Goal: Task Accomplishment & Management: Use online tool/utility

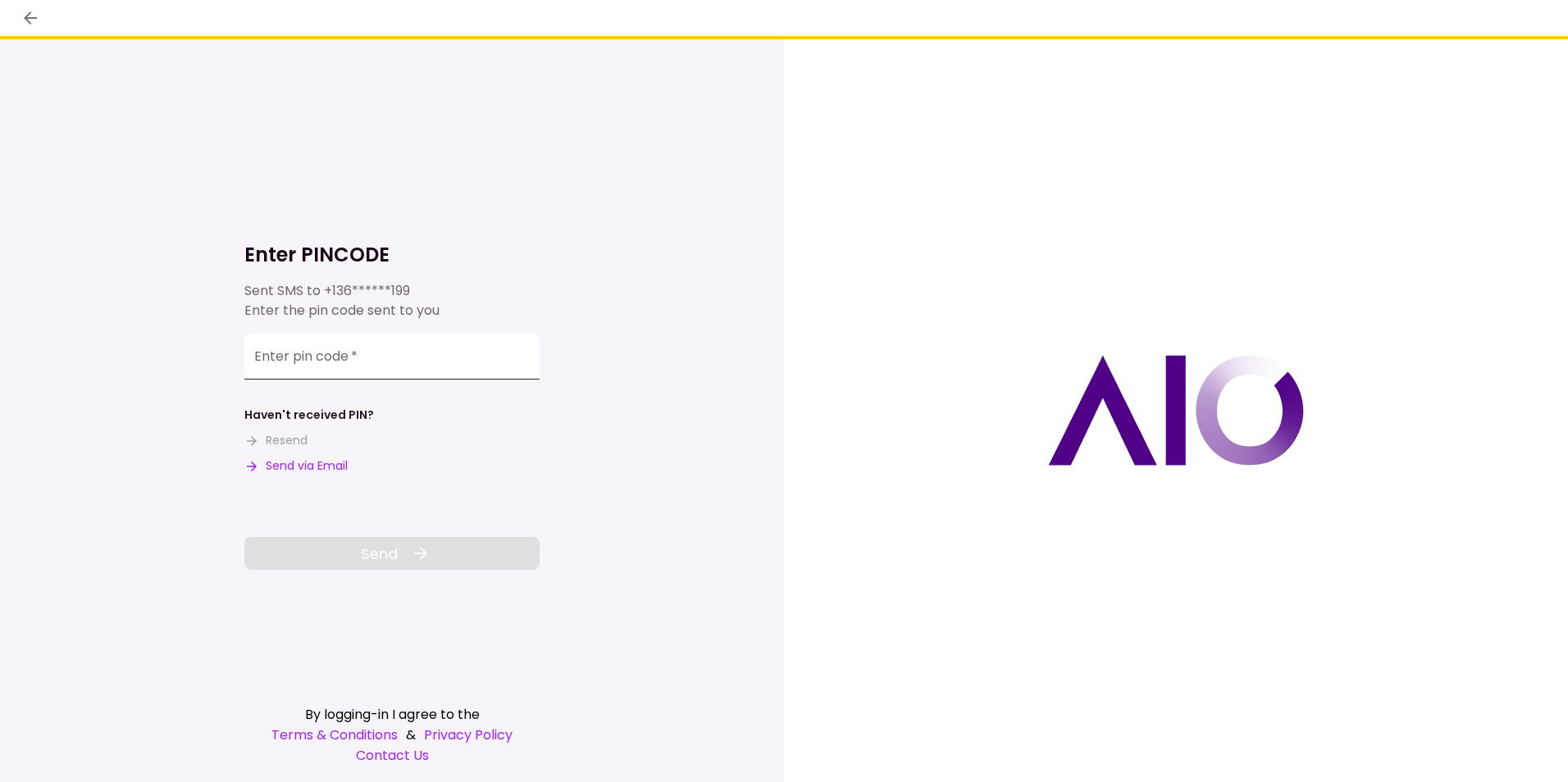
click at [361, 362] on input "Enter pin code   *" at bounding box center [392, 356] width 295 height 46
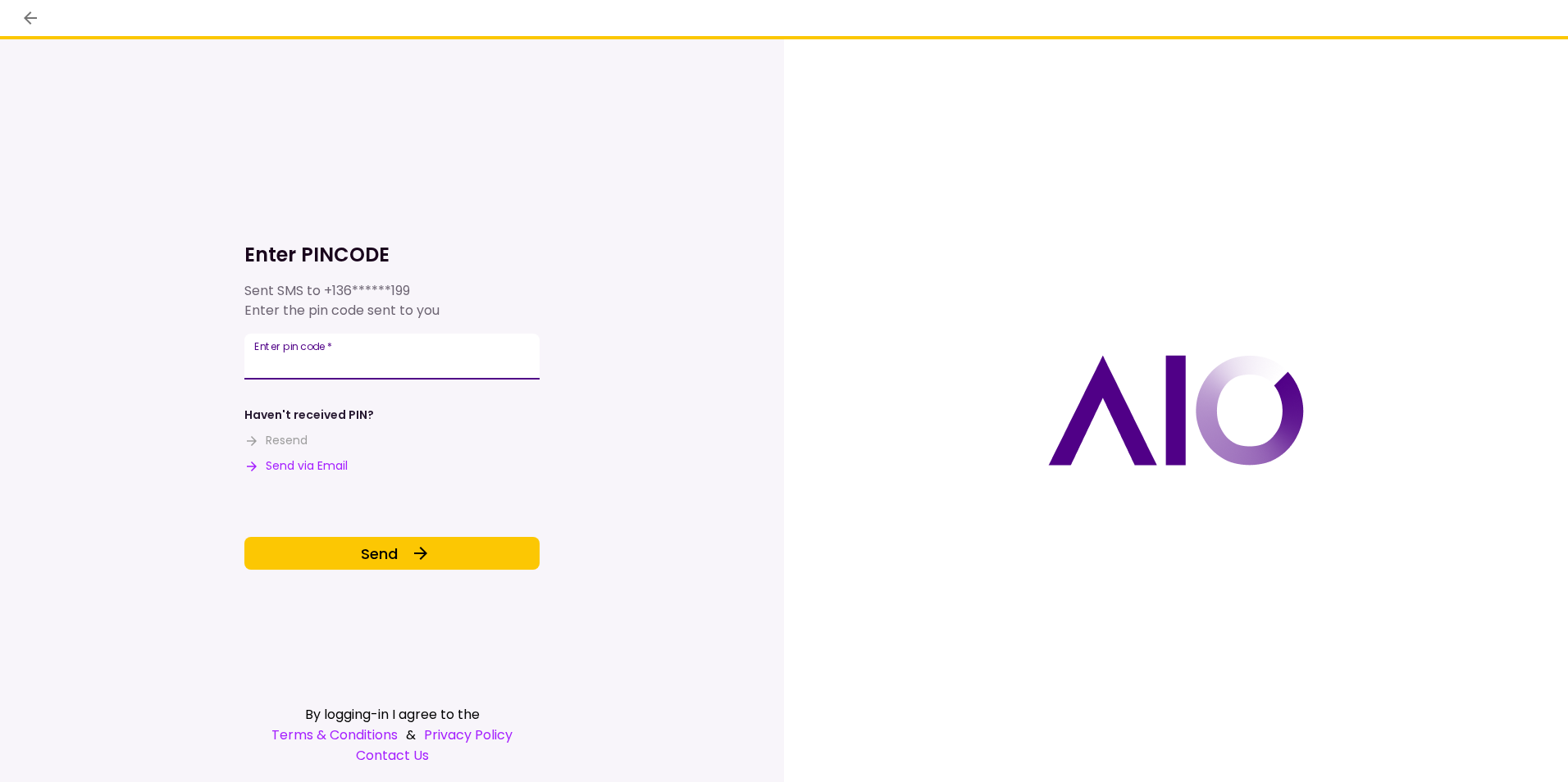
type input "******"
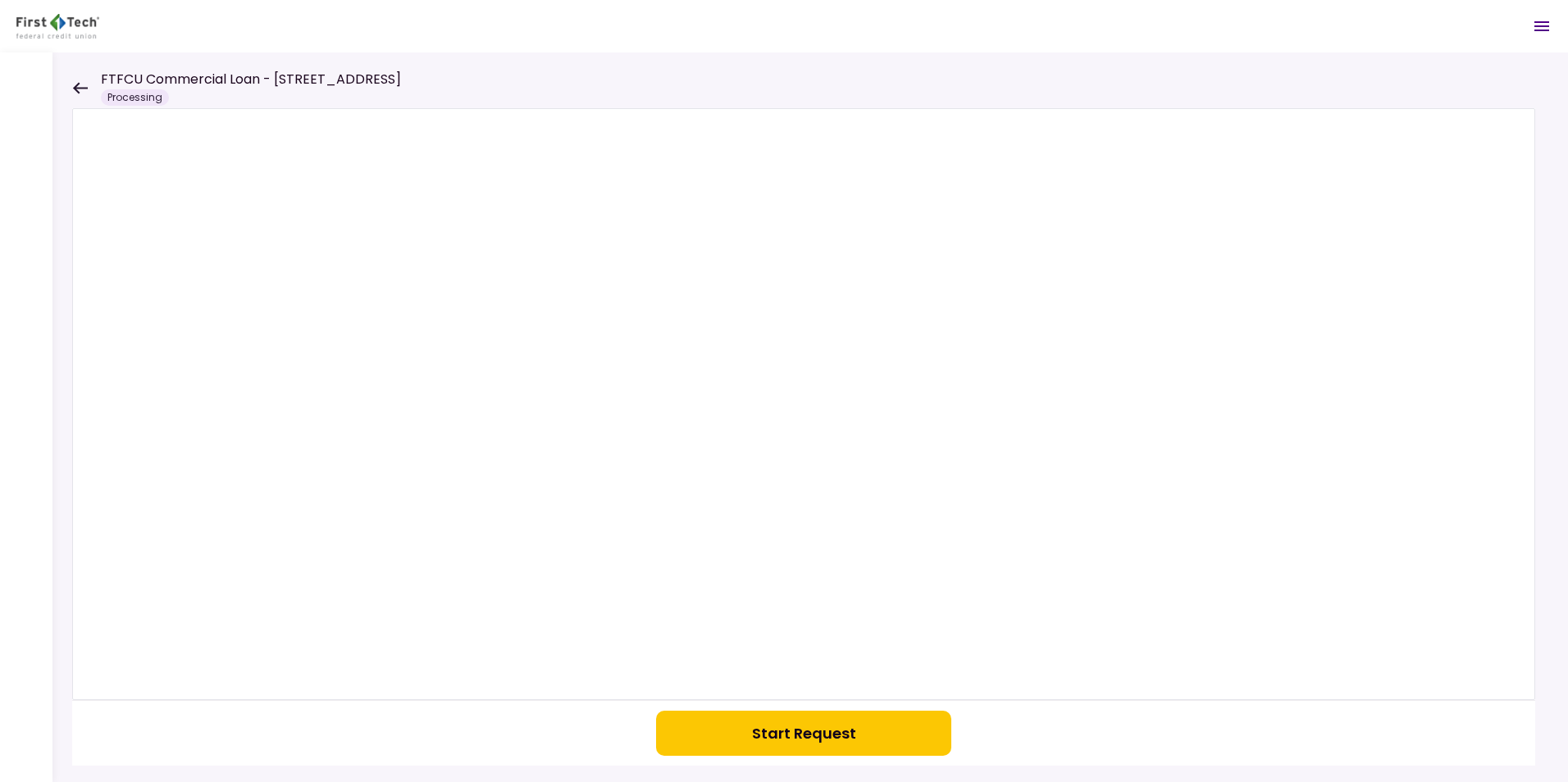
click at [80, 89] on icon at bounding box center [80, 88] width 14 height 12
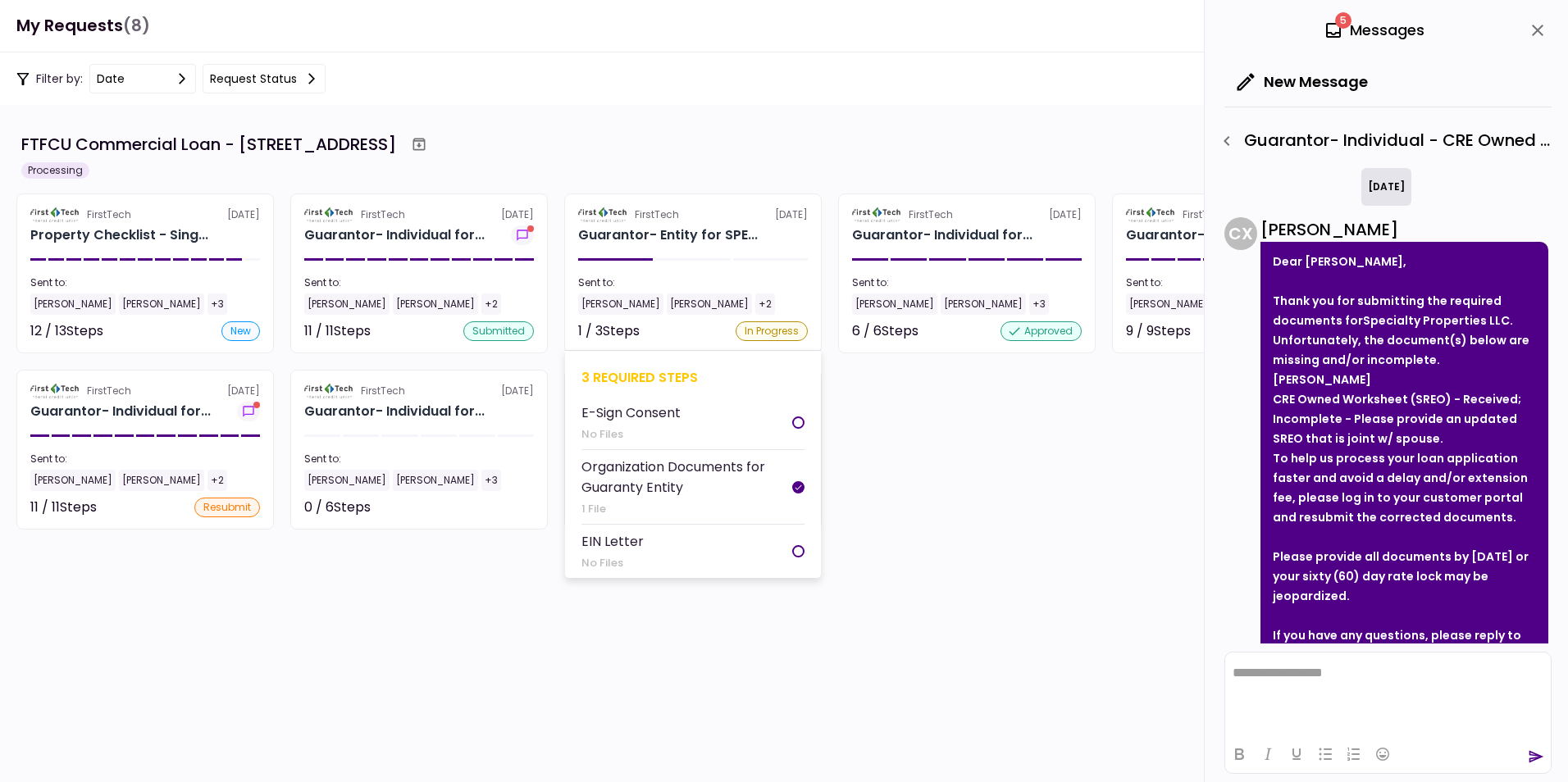
scroll to position [116, 0]
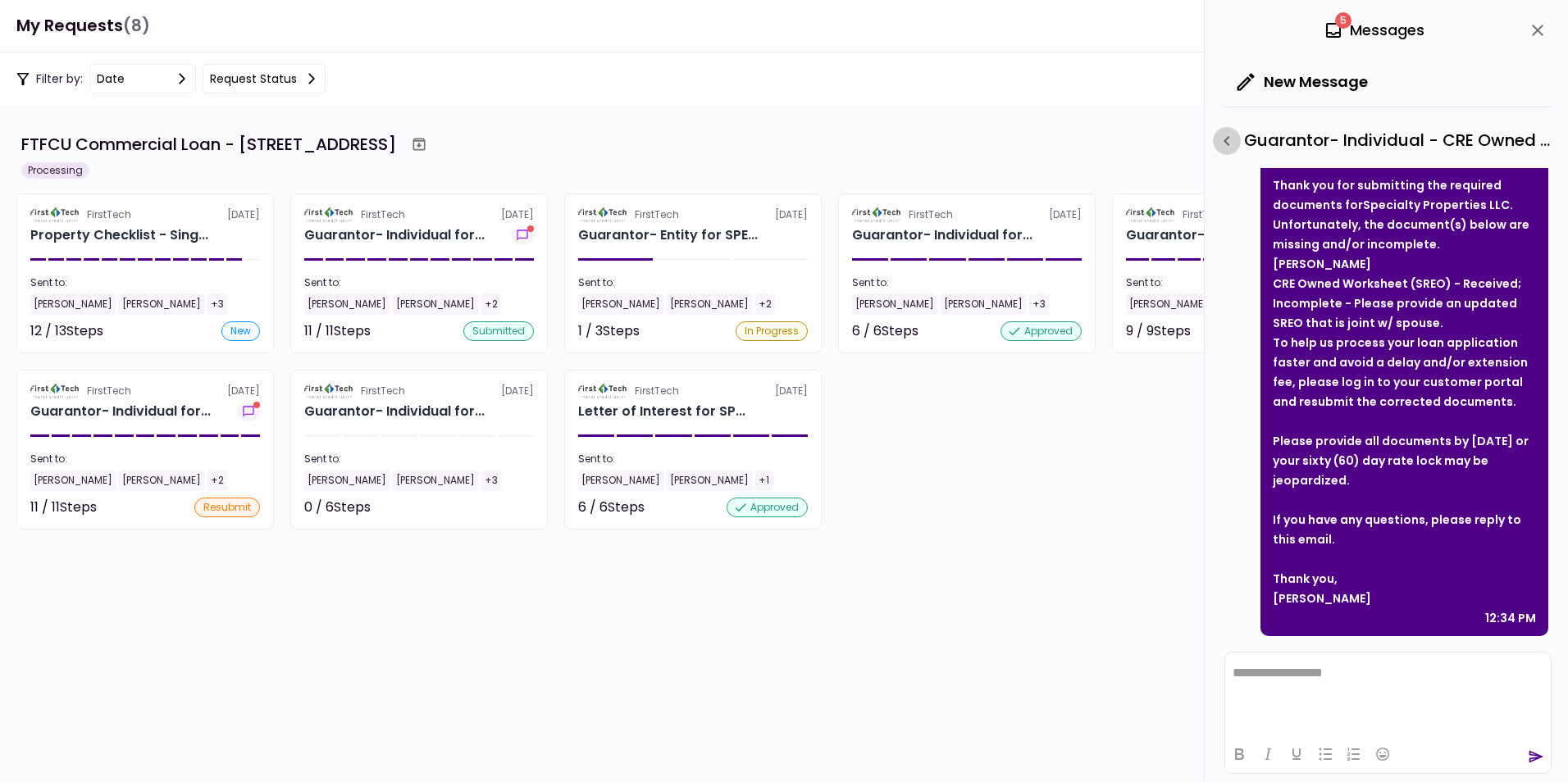
click at [1229, 140] on icon "button" at bounding box center [1227, 140] width 19 height 19
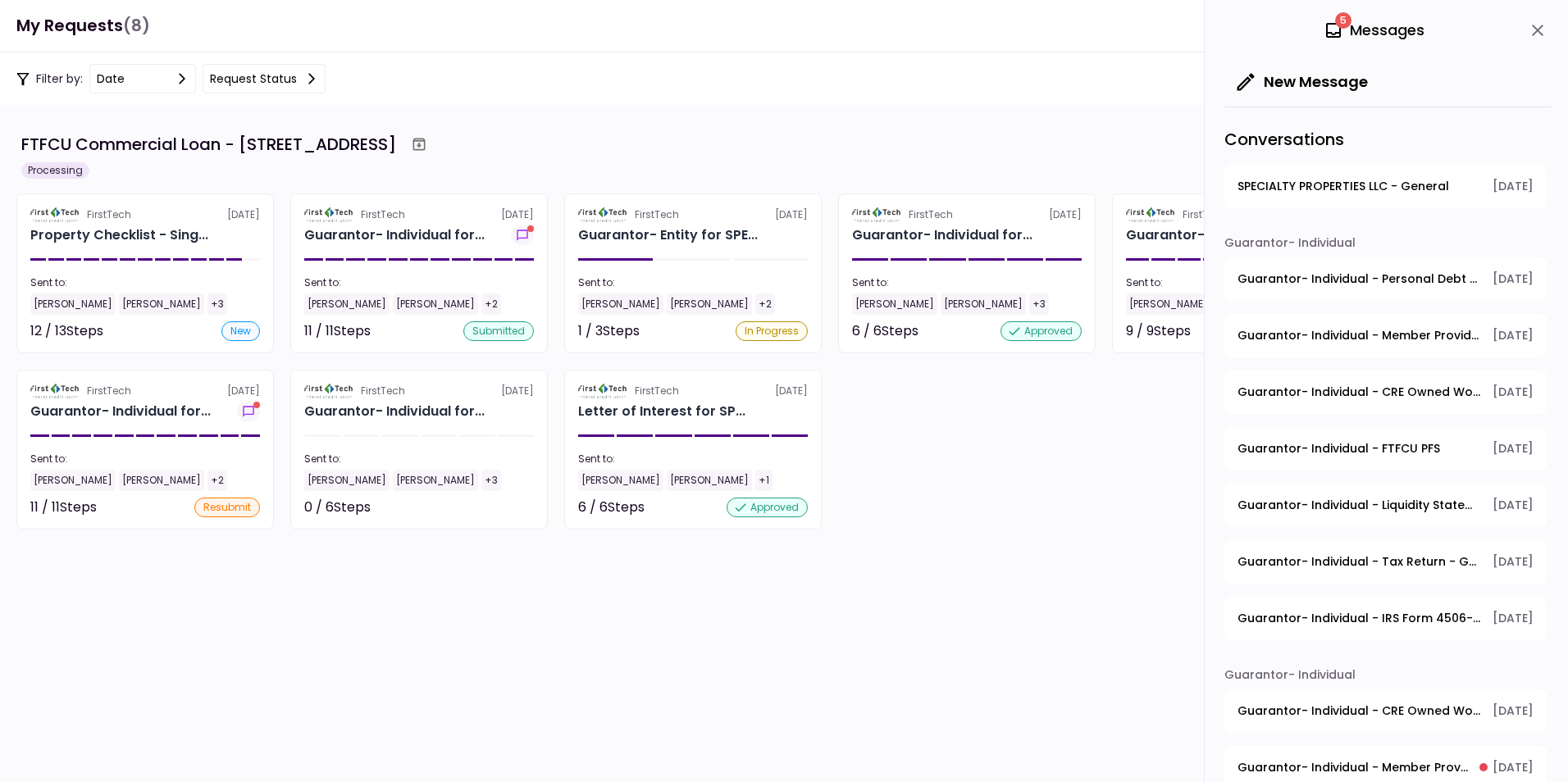
click at [1349, 181] on span "SPECIALTY PROPERTIES LLC - General" at bounding box center [1344, 186] width 212 height 17
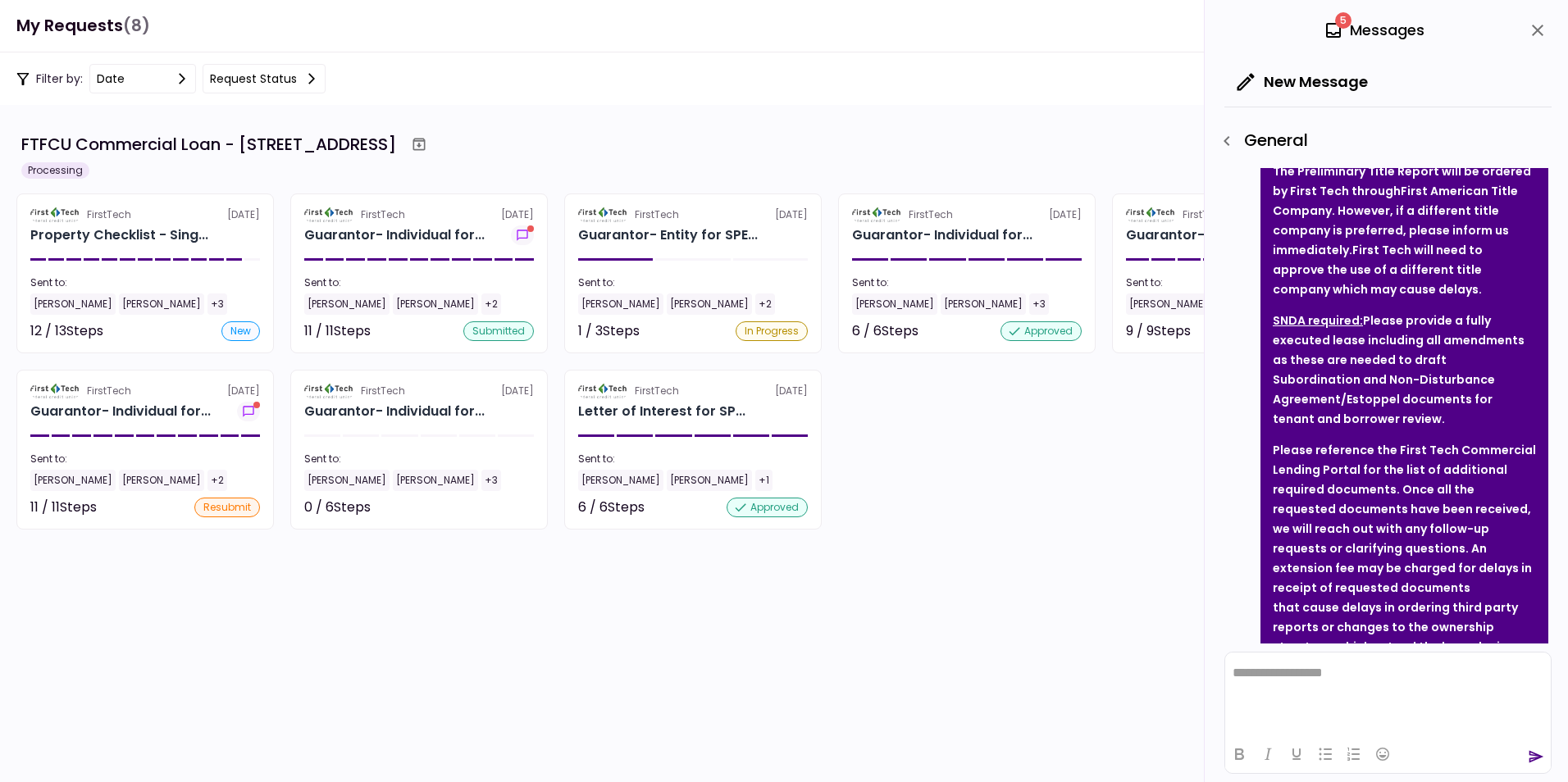
scroll to position [564, 0]
